Goal: Task Accomplishment & Management: Manage account settings

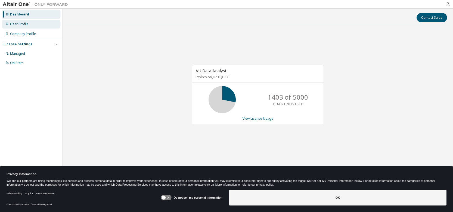
click at [31, 24] on div "User Profile" at bounding box center [31, 24] width 58 height 9
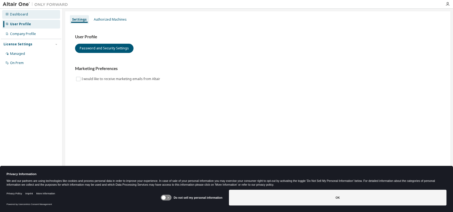
click at [42, 15] on div "Dashboard" at bounding box center [31, 14] width 58 height 9
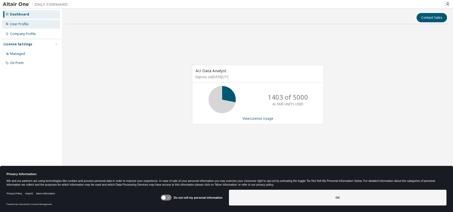
click at [32, 25] on div "User Profile" at bounding box center [31, 24] width 58 height 9
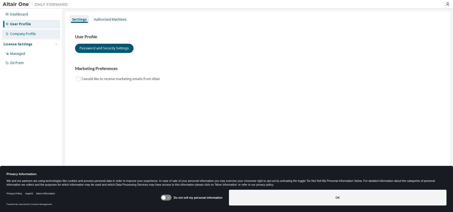
click at [32, 34] on div "Company Profile" at bounding box center [23, 34] width 26 height 4
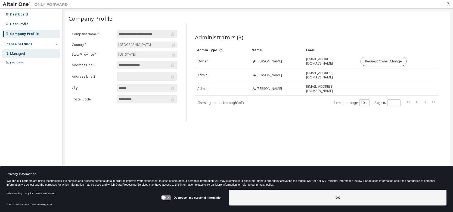
click at [29, 54] on div "Managed" at bounding box center [31, 53] width 58 height 9
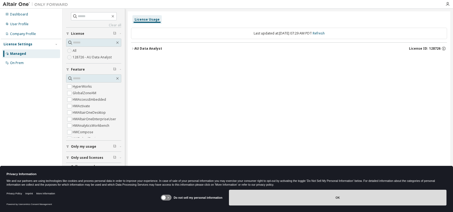
click at [333, 199] on button "OK" at bounding box center [337, 198] width 217 height 16
